Goal: Transaction & Acquisition: Purchase product/service

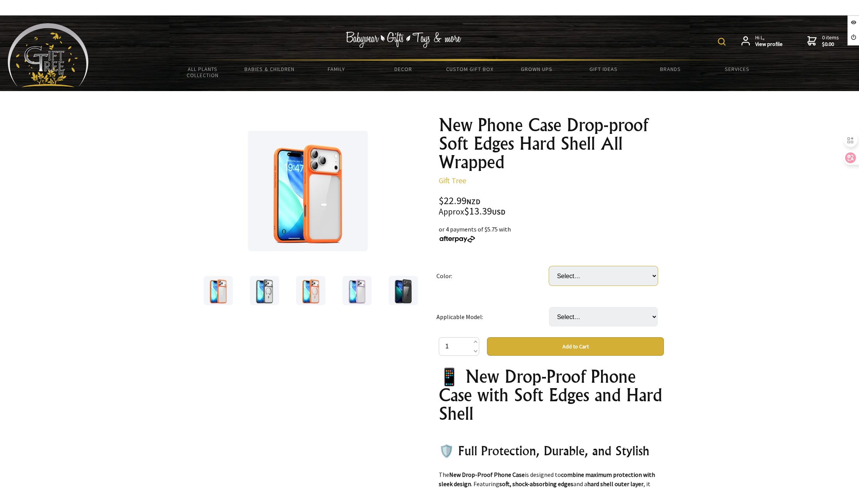
click at [578, 276] on select "Select… Black Magnetic Black Without Magnetic Blue Magnetic Suction Blue Withou…" at bounding box center [603, 275] width 109 height 19
select select "Black Without Magnetic"
click at [549, 266] on select "Select… Black Magnetic Black Without Magnetic Blue Magnetic Suction Blue Withou…" at bounding box center [603, 275] width 109 height 19
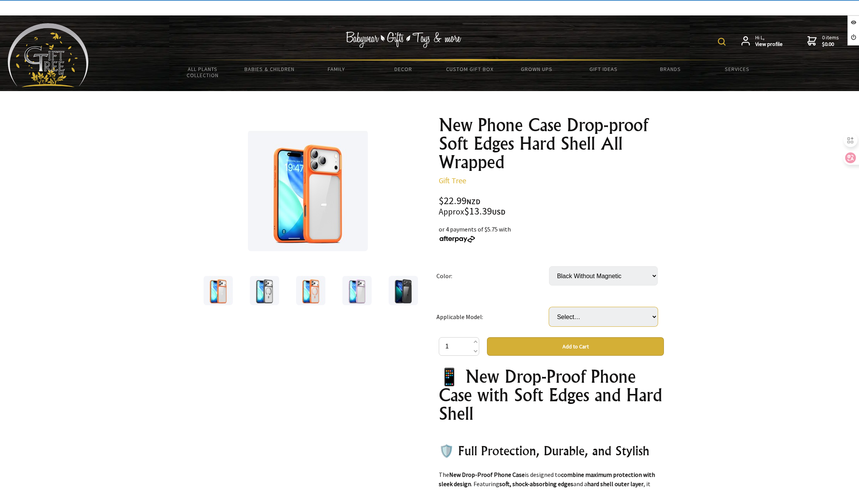
click at [583, 315] on select "Select… Iphoen17 Iphoen17Air Iphoen17pro Iphoen17promax" at bounding box center [603, 316] width 109 height 19
select select "Iphoen17Air"
click at [549, 307] on select "Select… Iphoen17 Iphoen17Air Iphoen17pro Iphoen17promax" at bounding box center [603, 316] width 109 height 19
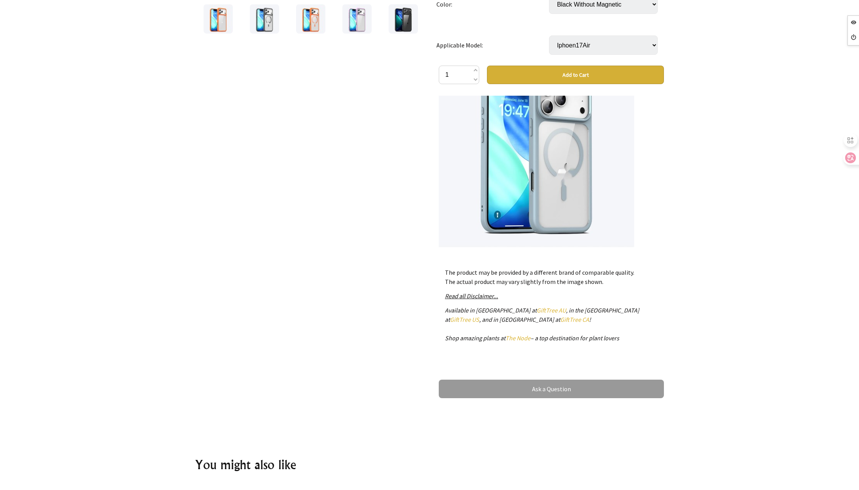
scroll to position [193, 0]
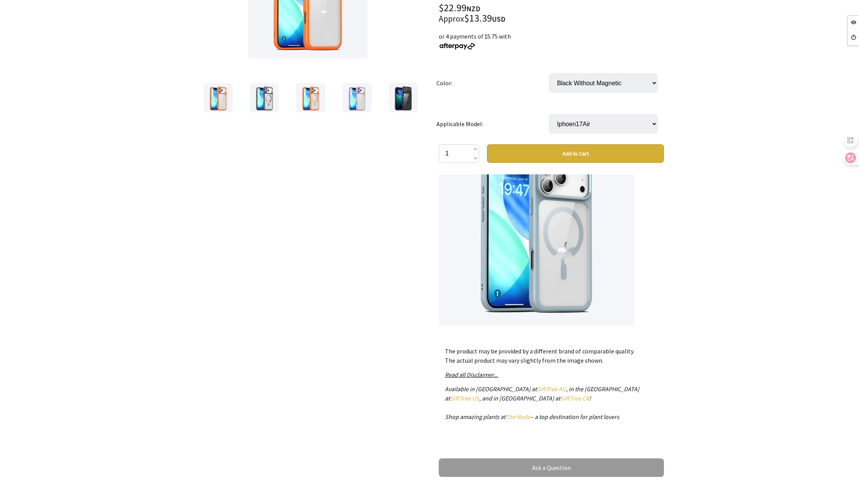
drag, startPoint x: 612, startPoint y: 363, endPoint x: 441, endPoint y: 351, distance: 171.2
click at [441, 351] on div "The product may be provided by a different brand of comparable quality. The act…" at bounding box center [551, 386] width 225 height 93
copy p "The product may be provided by a different brand of comparable quality. The act…"
click at [488, 376] on em "Read all Disclaimer..." at bounding box center [471, 375] width 53 height 8
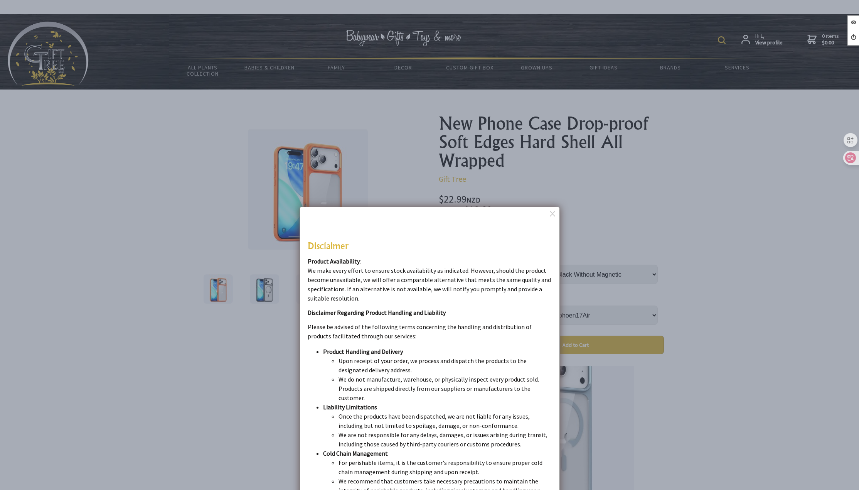
scroll to position [0, 0]
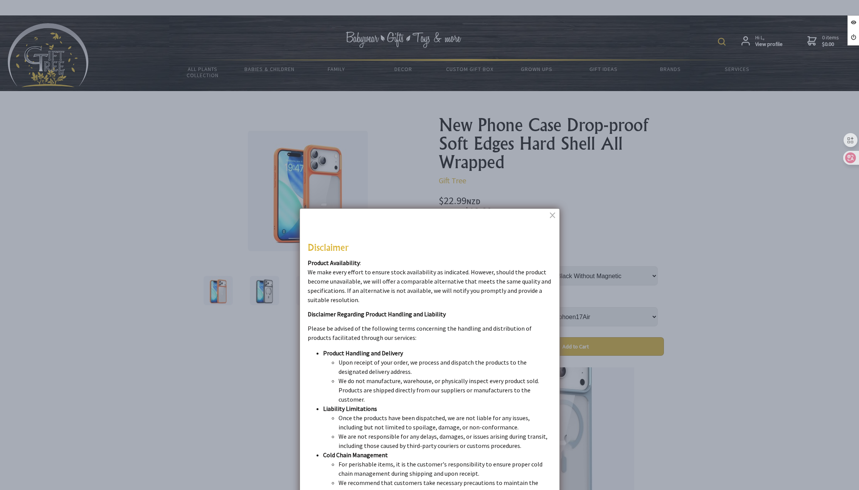
click at [555, 216] on dialogboxclose at bounding box center [553, 214] width 9 height 9
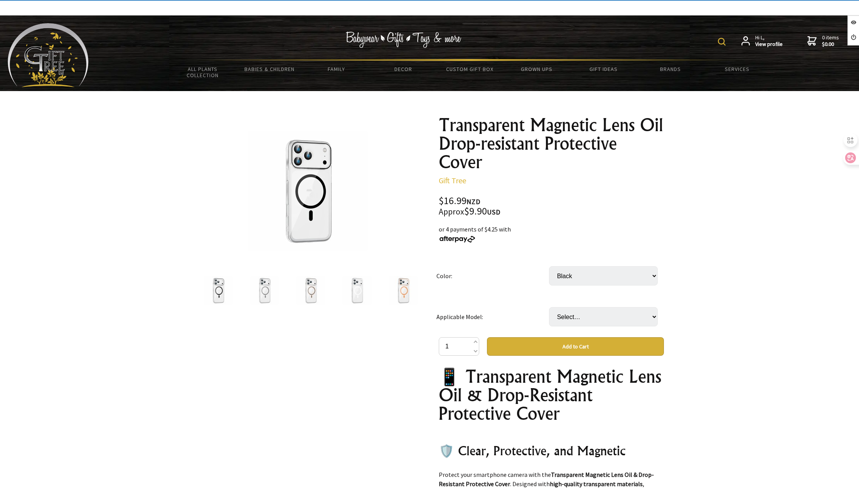
select select "Black"
select select "IPhone16Pro"
click at [549, 307] on select "Select… IPhone16 IPhone16Pro IPhone16Promax IPhone16plus IPhone17 IPhone17Air I…" at bounding box center [603, 316] width 109 height 19
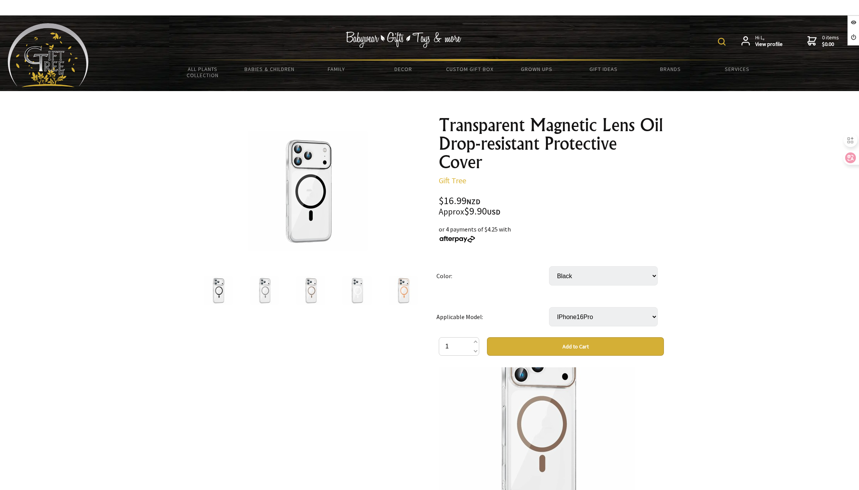
scroll to position [463, 0]
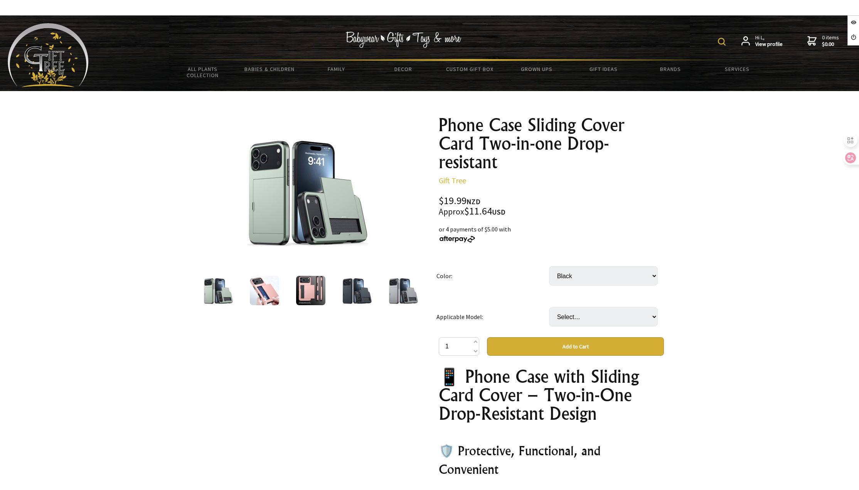
select select "Black"
click at [572, 319] on select "Select… iPhone 16ProMax iPhone 17Air iPhone 17Pro iPhone 17ProMax iPhone 16 iPh…" at bounding box center [603, 316] width 109 height 19
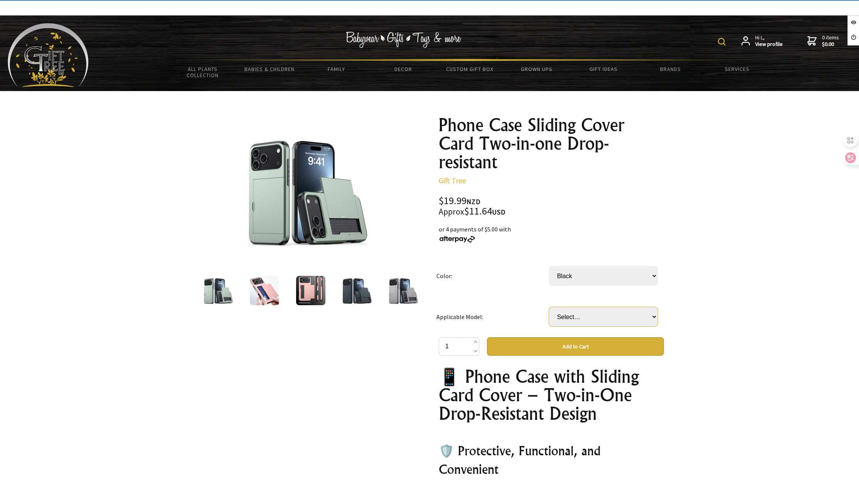
select select "iPhone 16"
click at [549, 307] on select "Select… iPhone 16ProMax iPhone 17Air iPhone 17Pro iPhone 17ProMax iPhone 16 iPh…" at bounding box center [603, 316] width 109 height 19
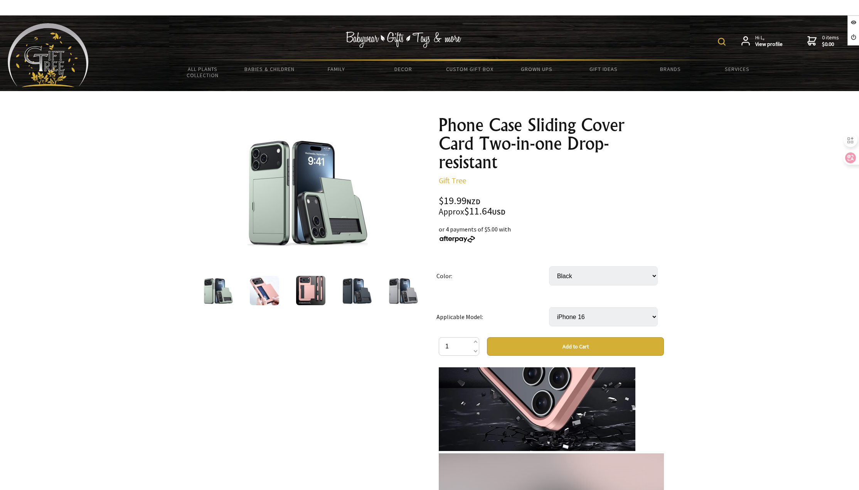
scroll to position [925, 0]
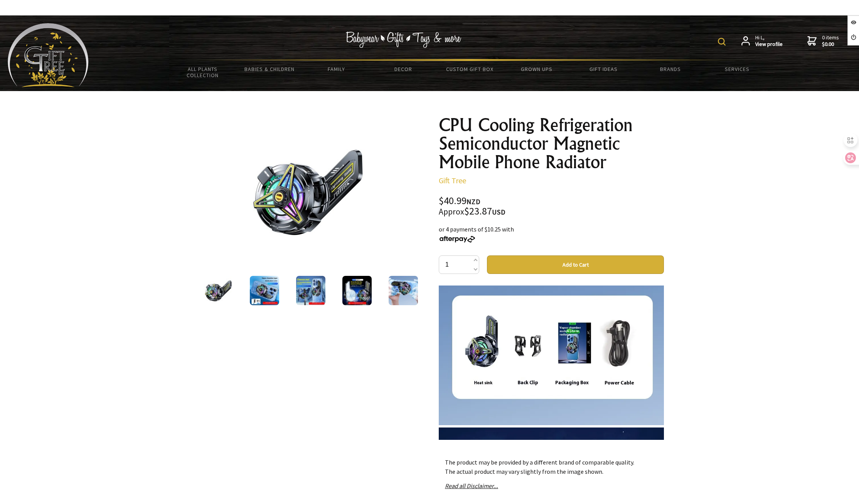
scroll to position [964, 0]
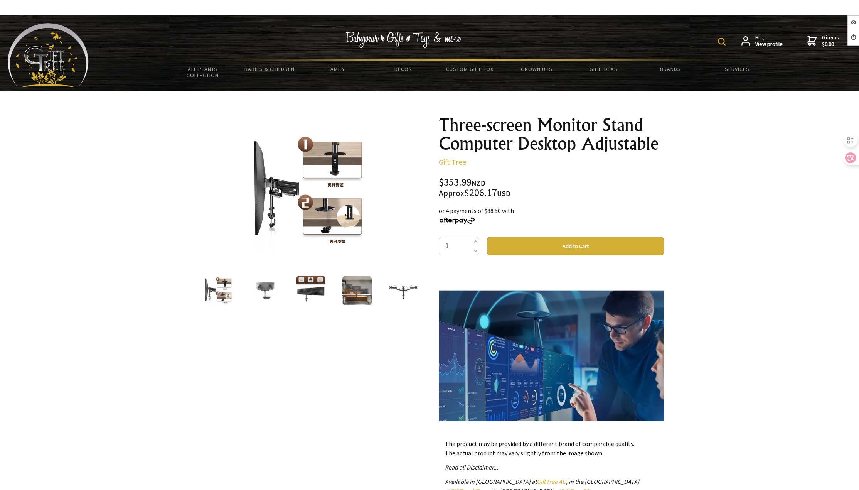
scroll to position [1272, 0]
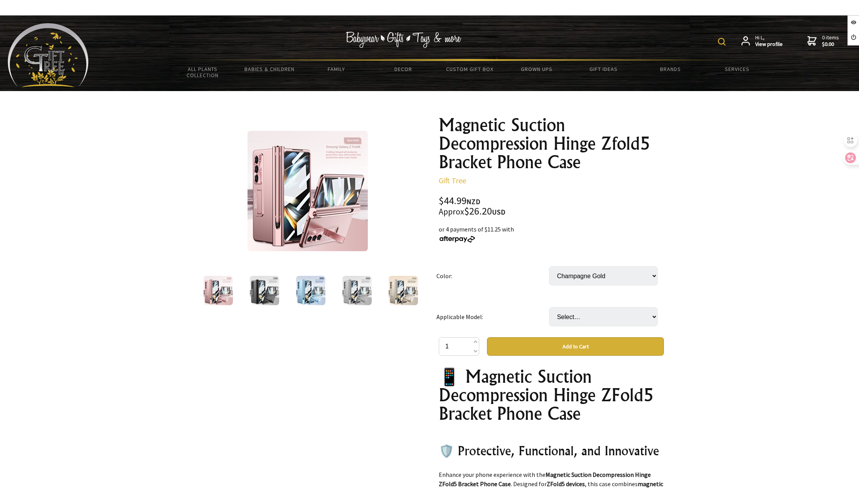
select select "Champagne Gold"
click at [595, 315] on select "Select… ZFold3 ZFold4 ZFold5" at bounding box center [603, 316] width 109 height 19
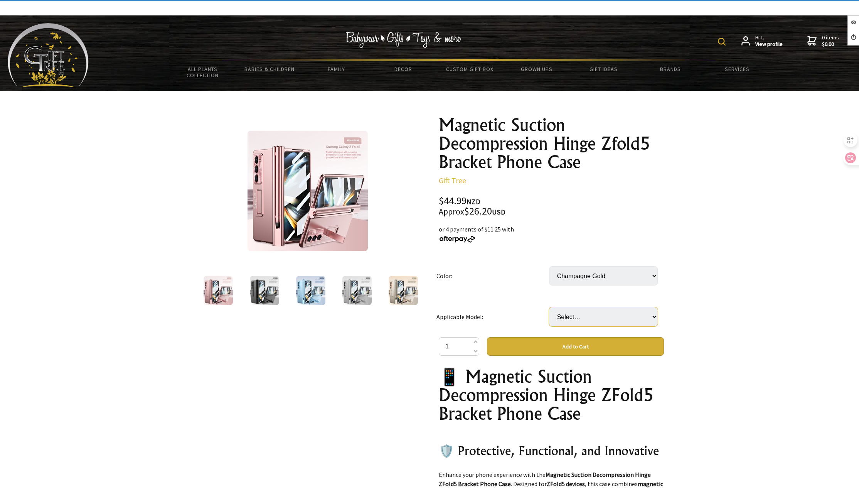
select select "ZFold4"
click at [549, 307] on select "Select… ZFold3 ZFold4 ZFold5" at bounding box center [603, 316] width 109 height 19
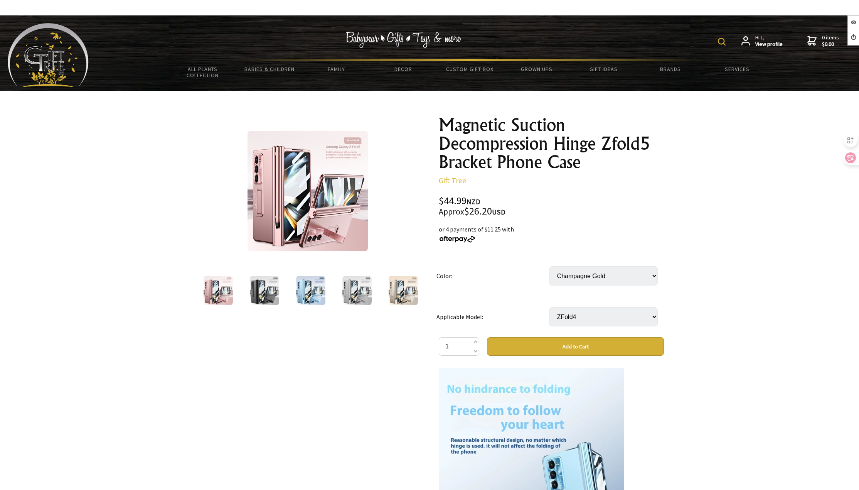
click at [361, 290] on img at bounding box center [356, 290] width 29 height 29
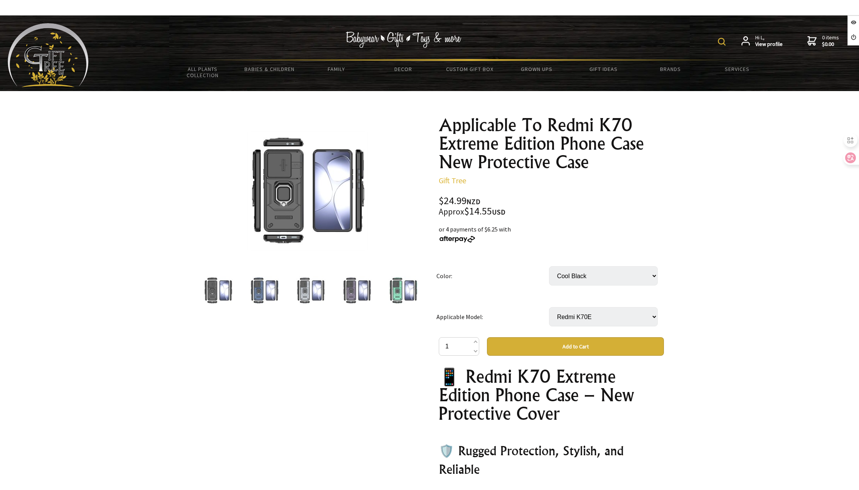
click at [351, 289] on img at bounding box center [356, 290] width 29 height 29
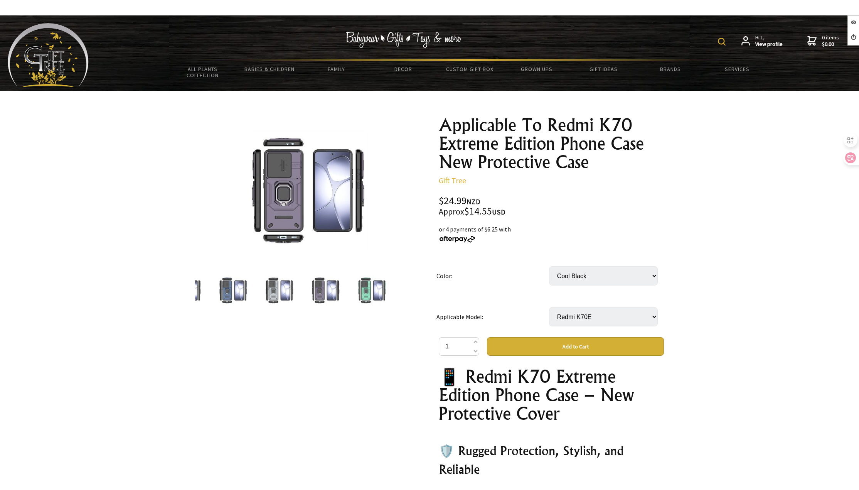
click at [283, 288] on img at bounding box center [278, 290] width 29 height 29
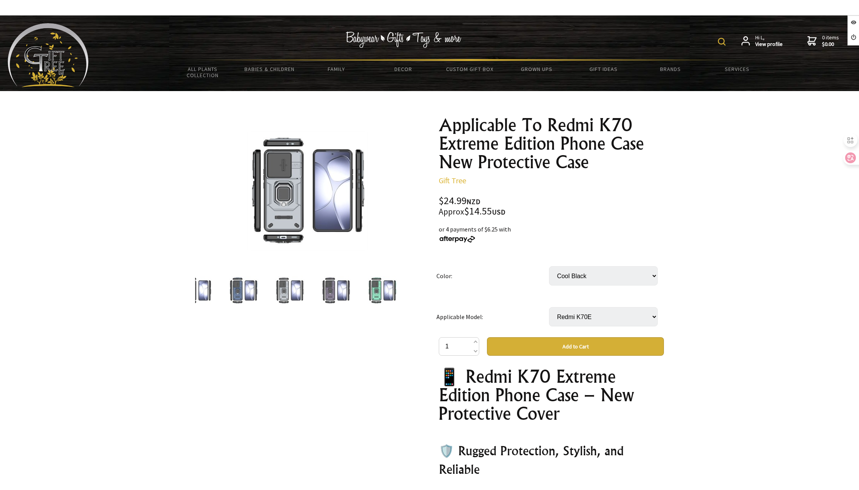
click at [389, 288] on img at bounding box center [382, 290] width 29 height 29
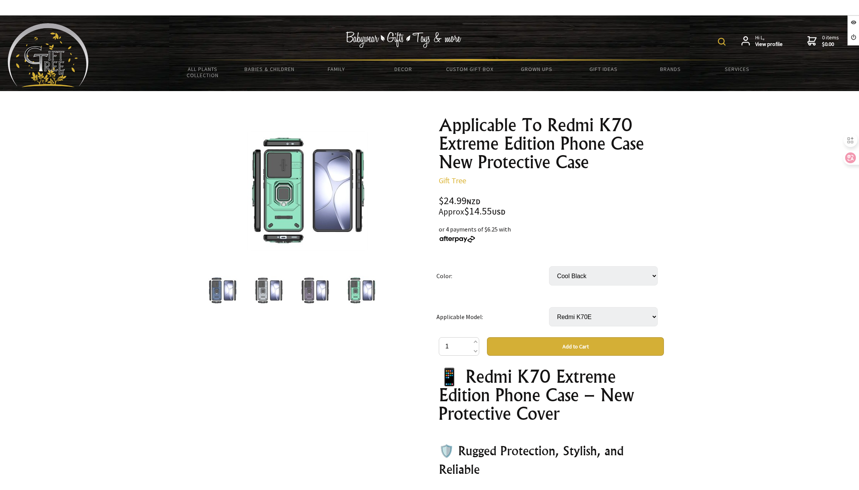
click at [260, 289] on img at bounding box center [268, 290] width 29 height 29
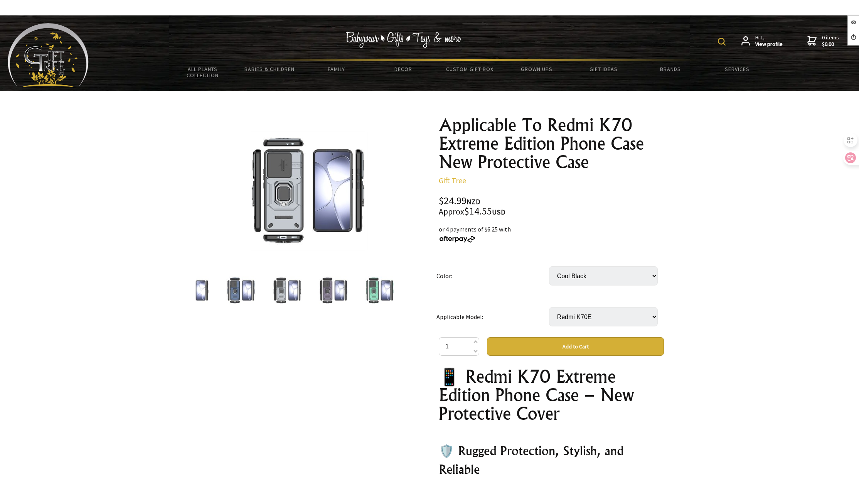
click at [234, 291] on img at bounding box center [240, 290] width 29 height 29
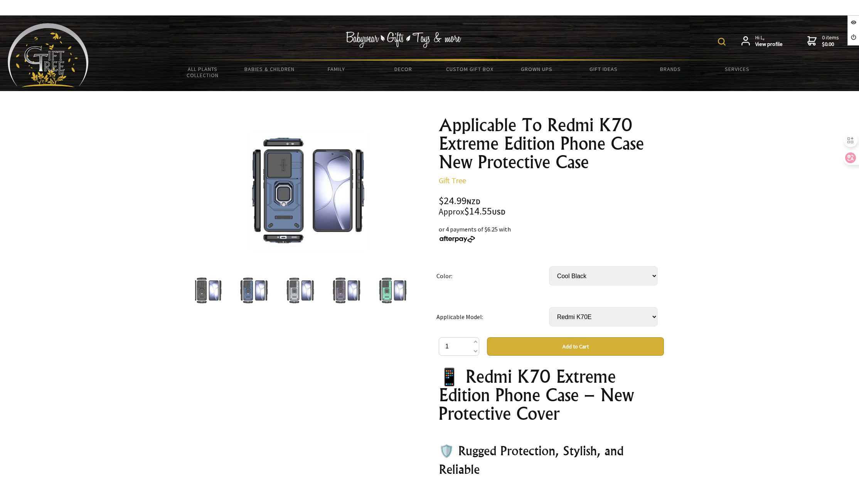
click at [220, 293] on img at bounding box center [207, 290] width 29 height 29
